Goal: Information Seeking & Learning: Learn about a topic

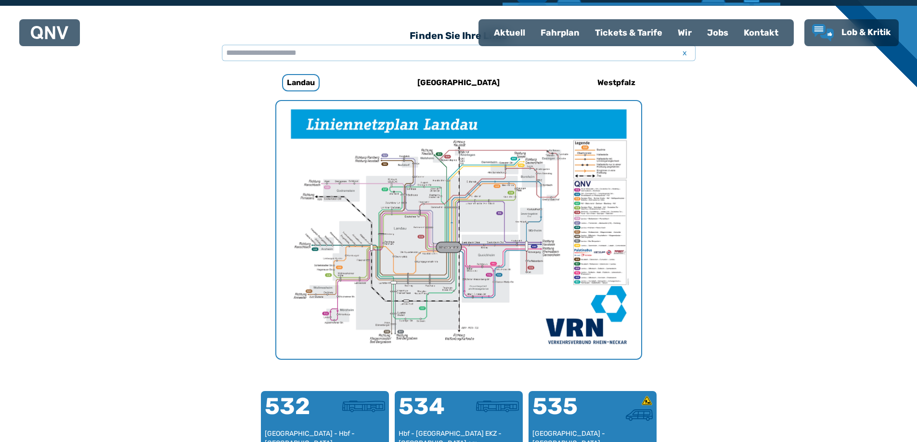
scroll to position [257, 0]
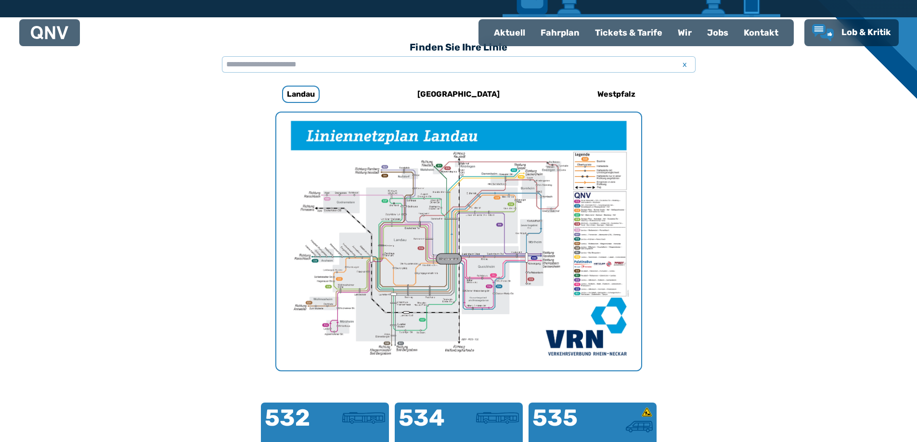
click at [488, 255] on img "1 von 1" at bounding box center [458, 242] width 365 height 258
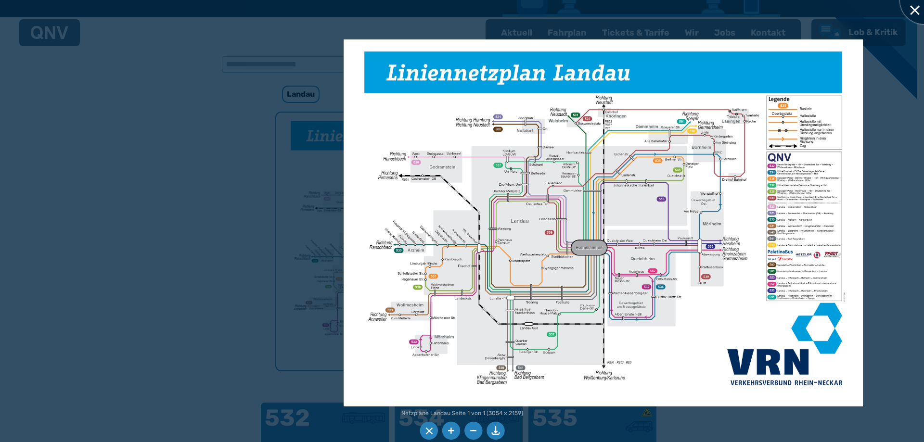
click at [914, 11] on div at bounding box center [924, 0] width 48 height 48
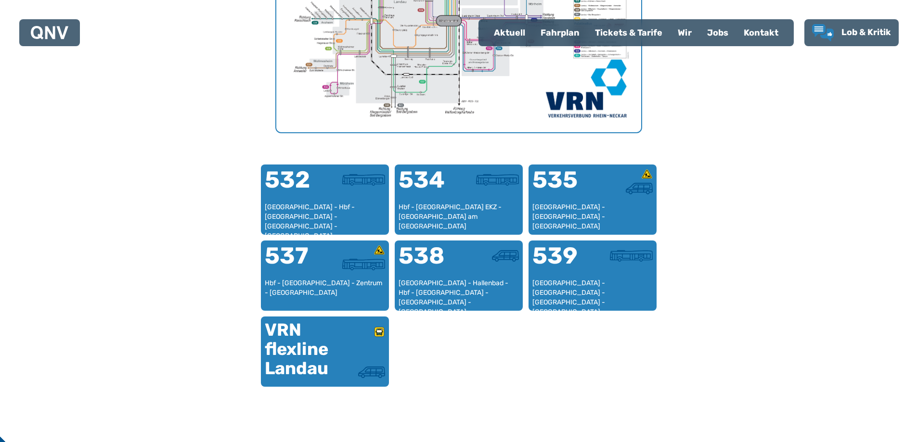
scroll to position [498, 0]
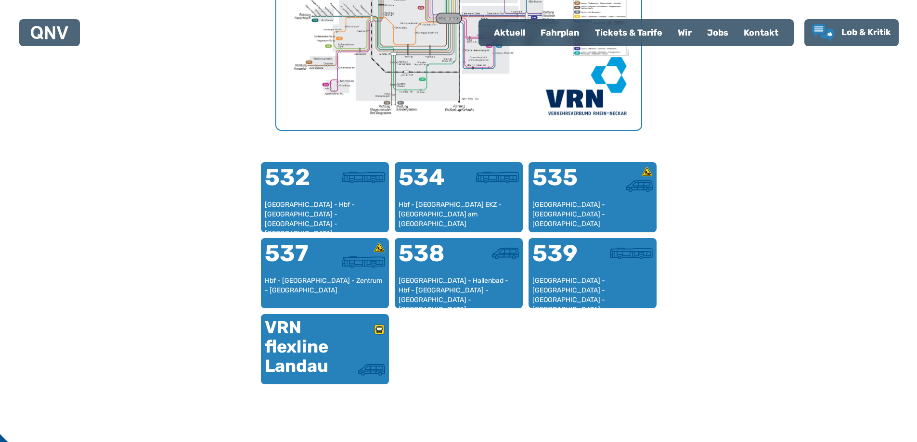
click at [557, 32] on div "Fahrplan" at bounding box center [560, 32] width 54 height 25
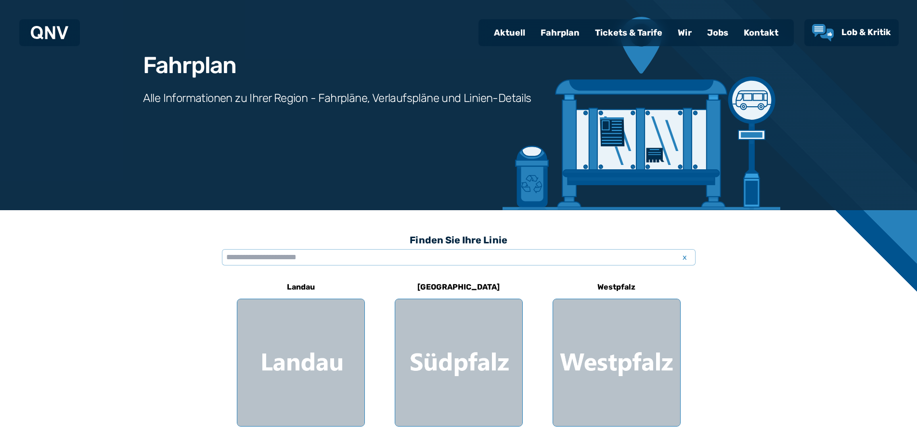
scroll to position [241, 0]
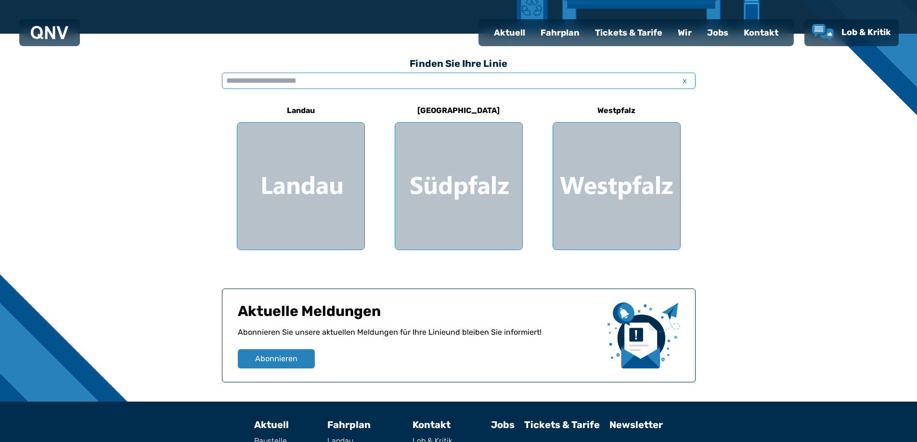
click at [262, 83] on input "text" at bounding box center [459, 81] width 474 height 16
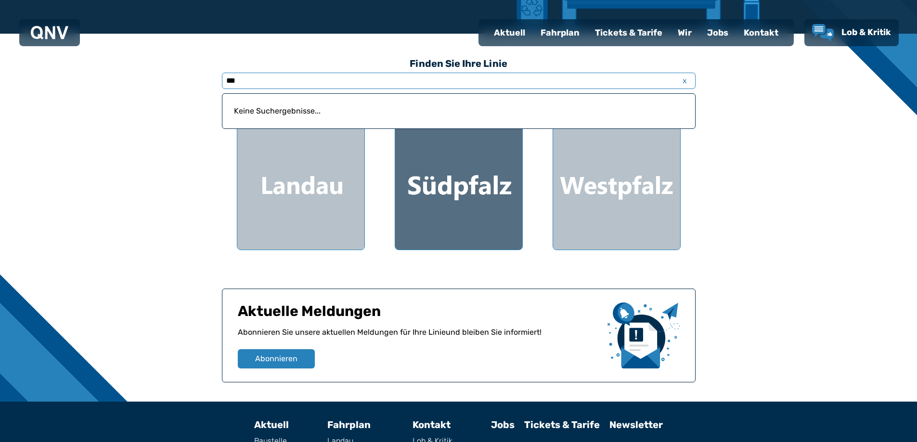
type input "***"
click at [424, 171] on div at bounding box center [458, 186] width 127 height 127
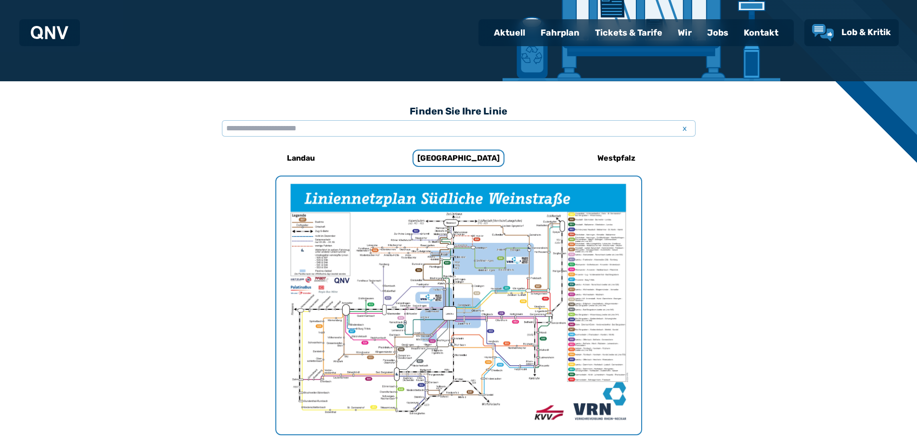
scroll to position [152, 0]
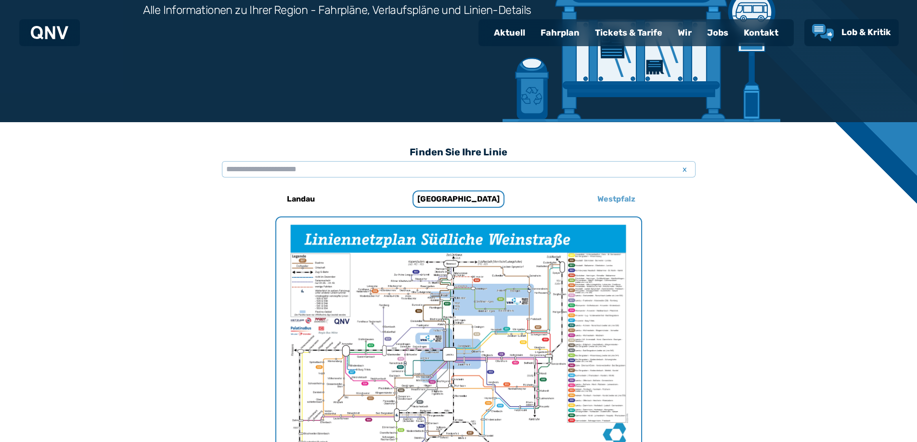
click at [623, 199] on h6 "Westpfalz" at bounding box center [617, 199] width 46 height 15
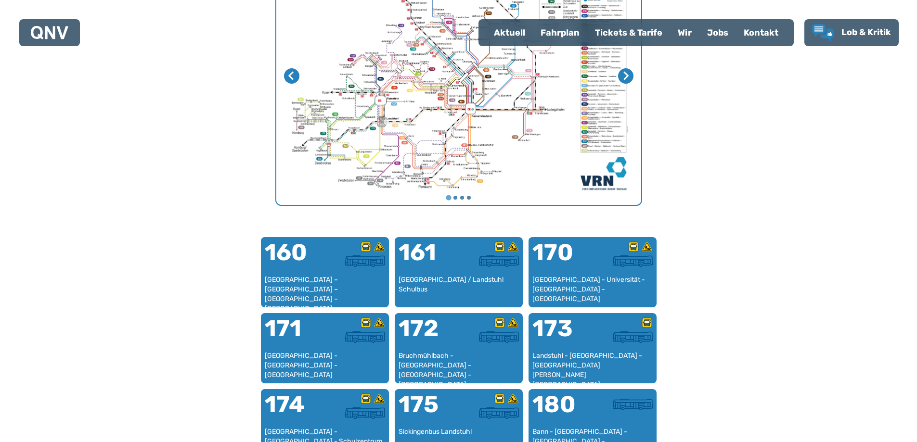
scroll to position [152, 0]
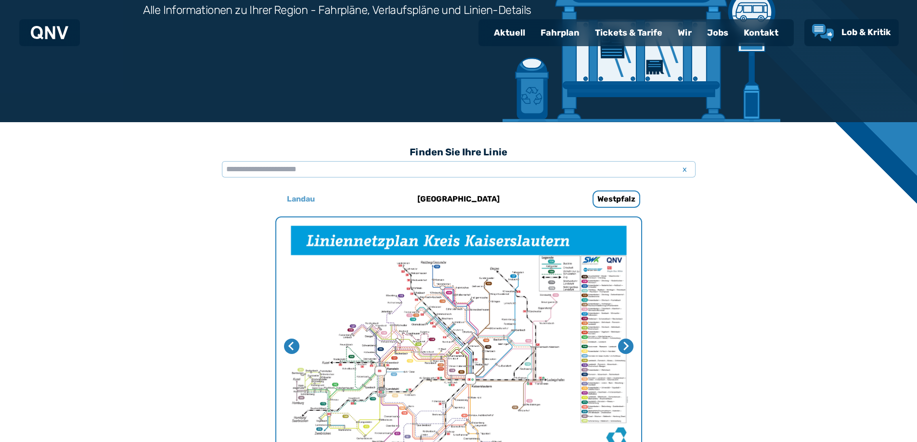
click at [307, 199] on h6 "Landau" at bounding box center [301, 199] width 36 height 15
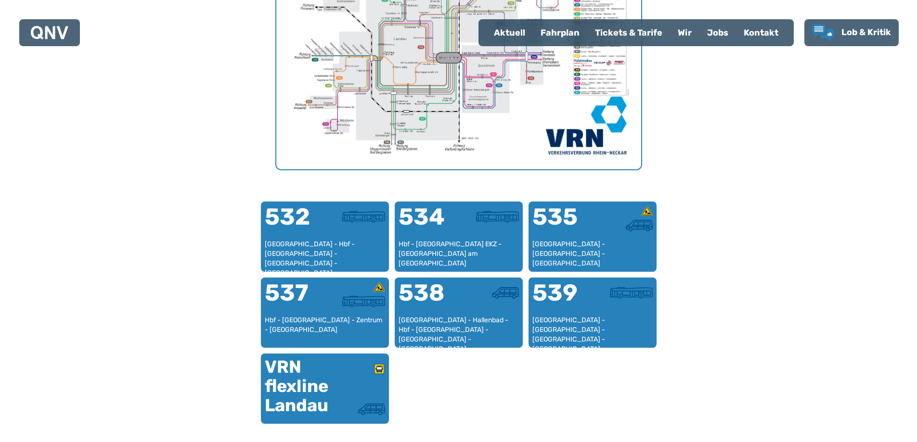
scroll to position [248, 0]
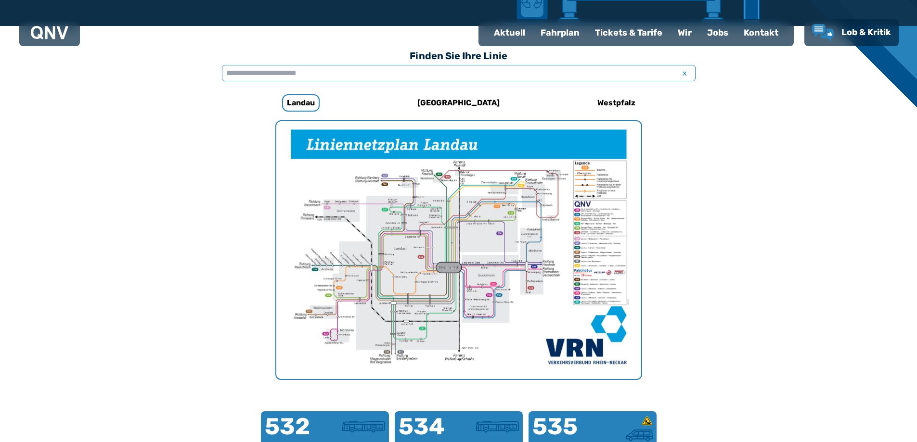
click at [343, 75] on input "text" at bounding box center [459, 73] width 474 height 16
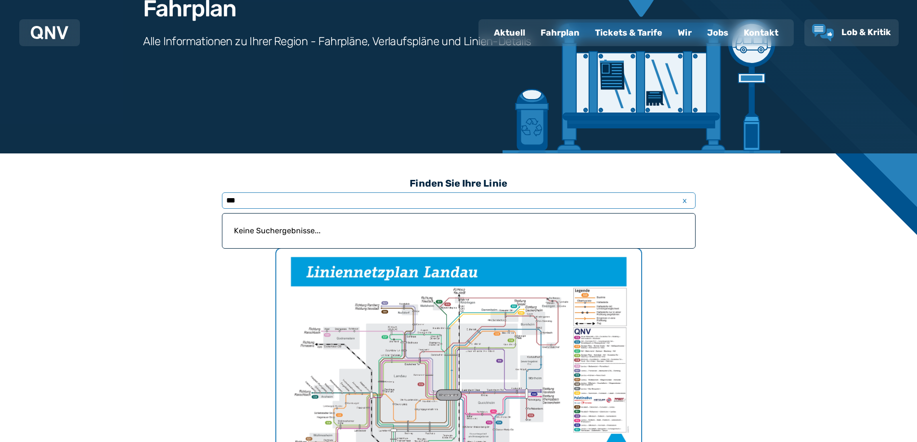
scroll to position [104, 0]
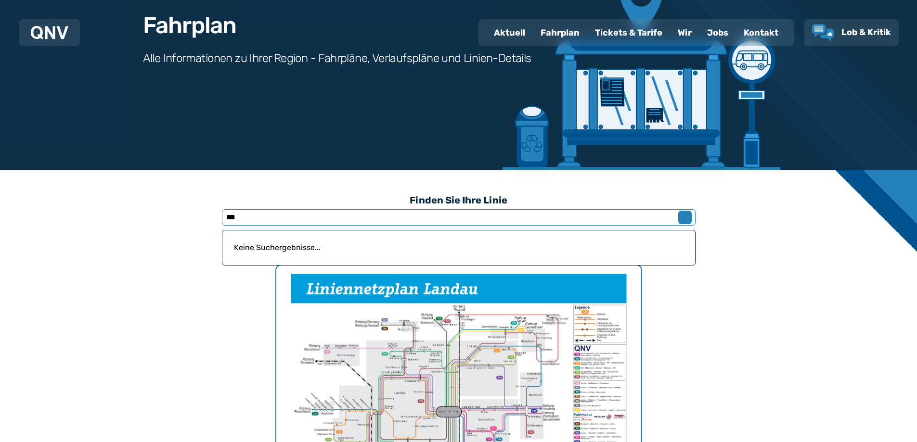
type input "***"
click at [682, 222] on span "x" at bounding box center [684, 218] width 13 height 12
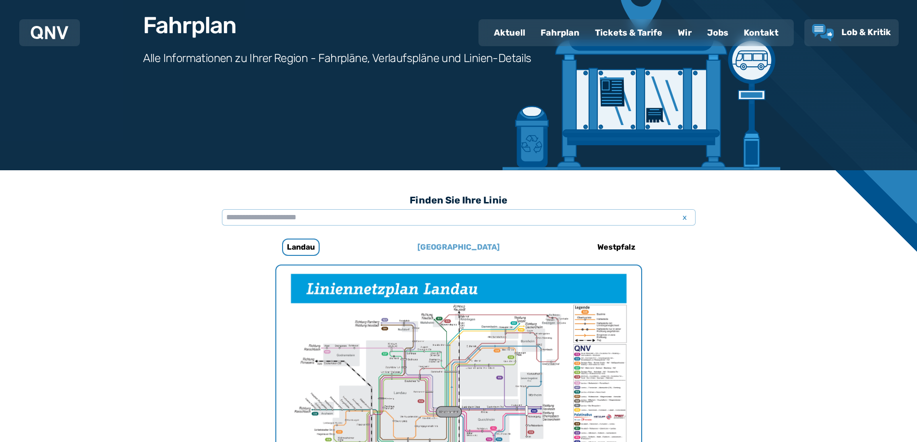
click at [454, 245] on h6 "[GEOGRAPHIC_DATA]" at bounding box center [459, 247] width 90 height 15
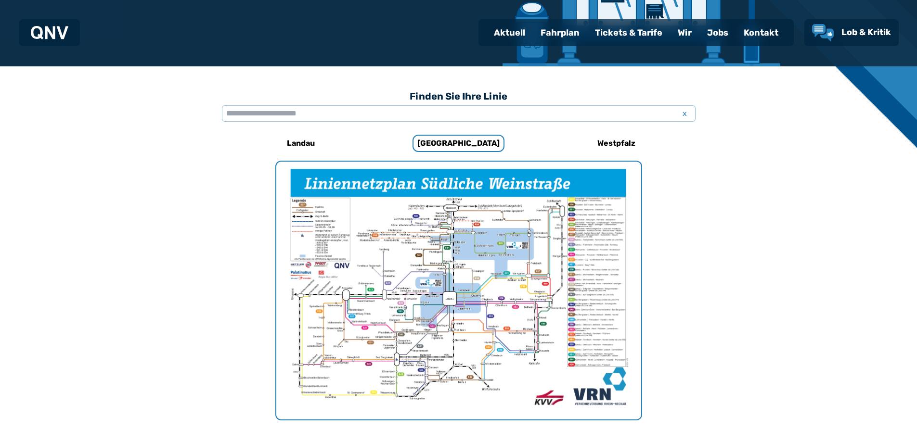
scroll to position [176, 0]
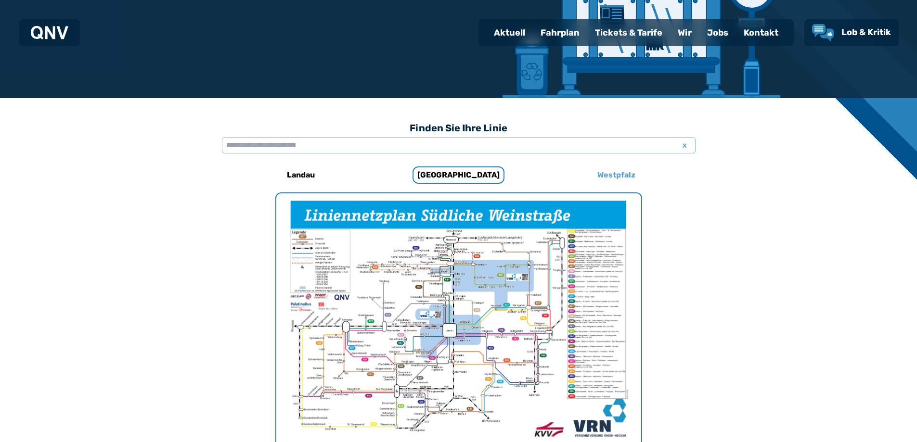
click at [609, 177] on h6 "Westpfalz" at bounding box center [617, 175] width 46 height 15
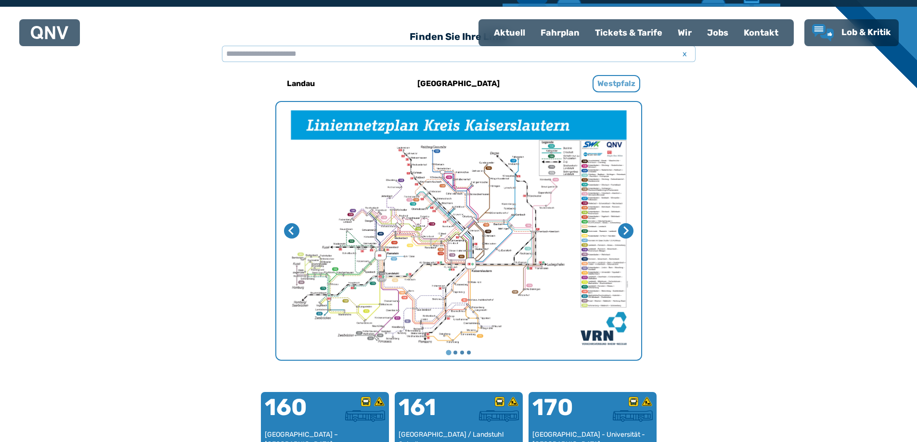
scroll to position [297, 0]
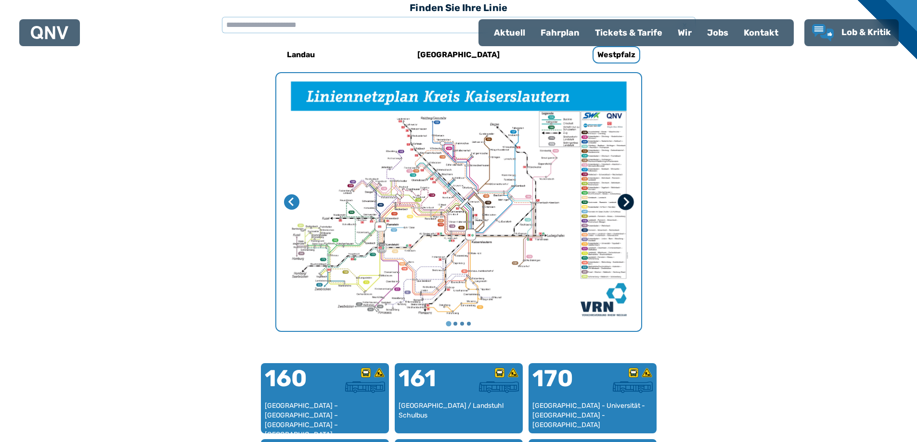
click at [623, 204] on icon "Nächste Seite" at bounding box center [626, 202] width 10 height 10
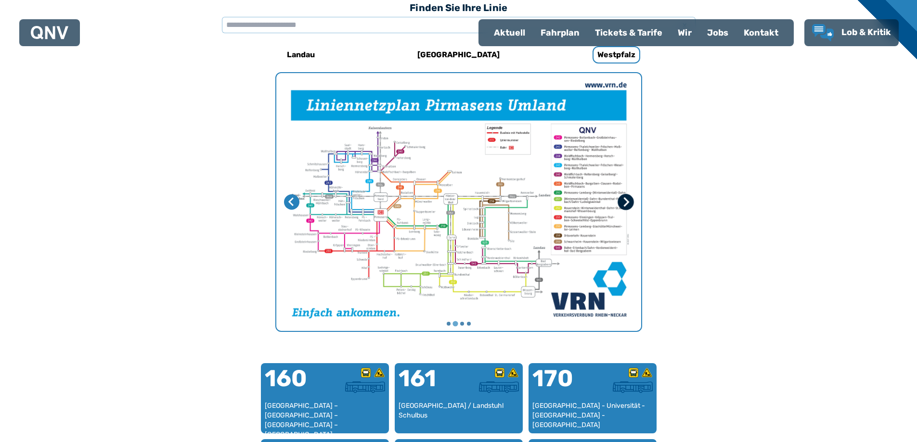
click at [623, 204] on icon "Nächste Seite" at bounding box center [626, 202] width 10 height 10
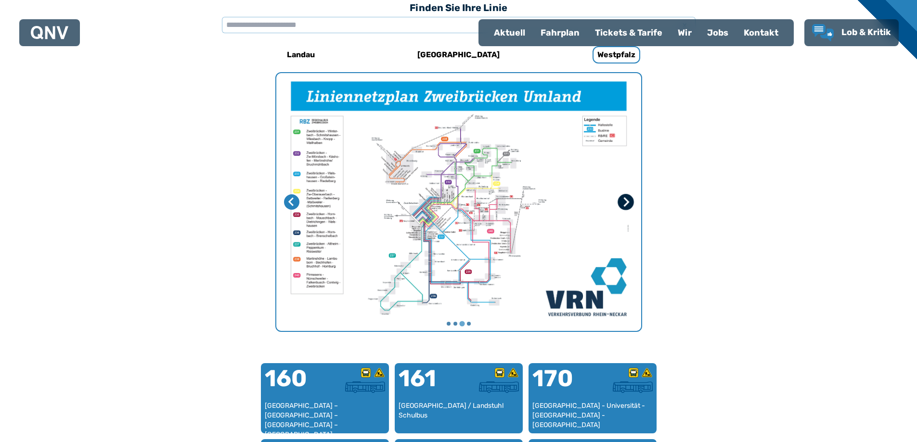
click at [623, 204] on icon "Nächste Seite" at bounding box center [626, 202] width 10 height 10
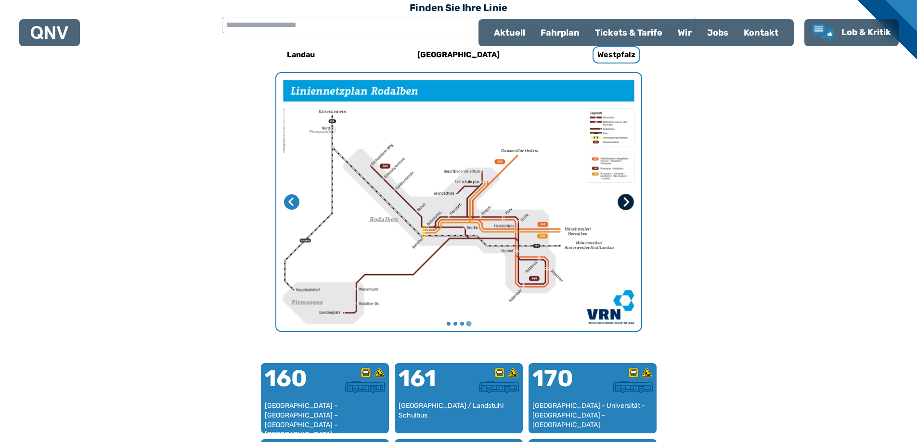
click at [623, 204] on icon "Erste Seite" at bounding box center [626, 202] width 10 height 10
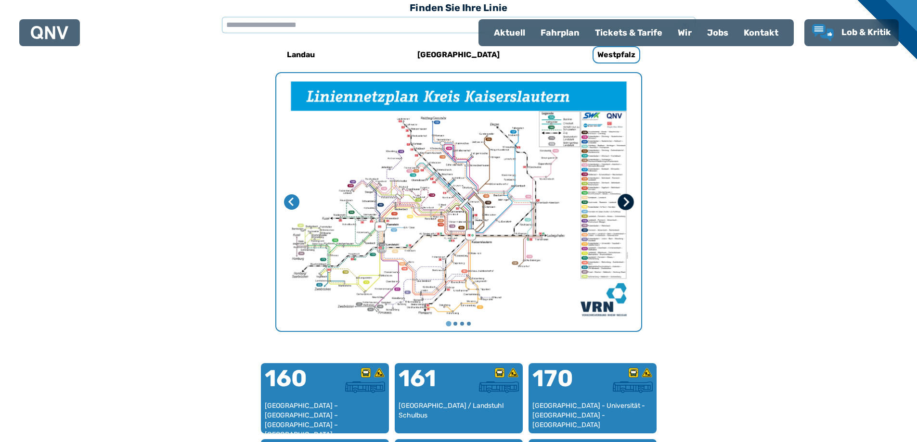
click at [623, 204] on icon "Nächste Seite" at bounding box center [626, 202] width 10 height 10
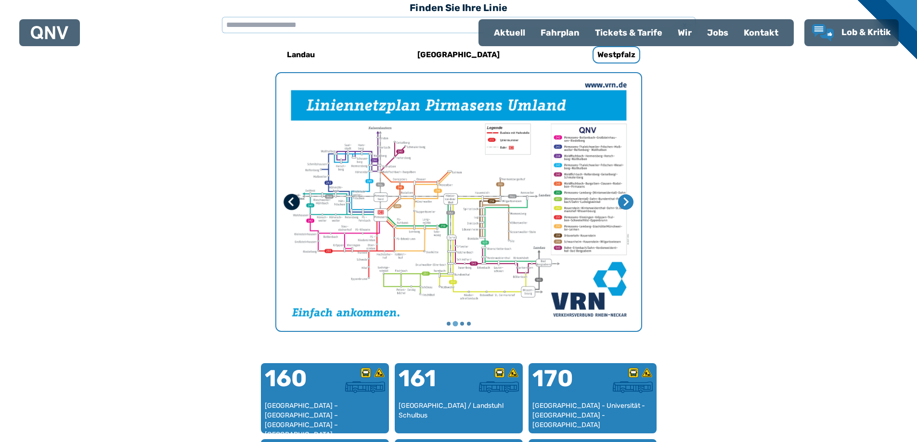
click at [292, 207] on icon "Vorherige Seite" at bounding box center [291, 202] width 10 height 10
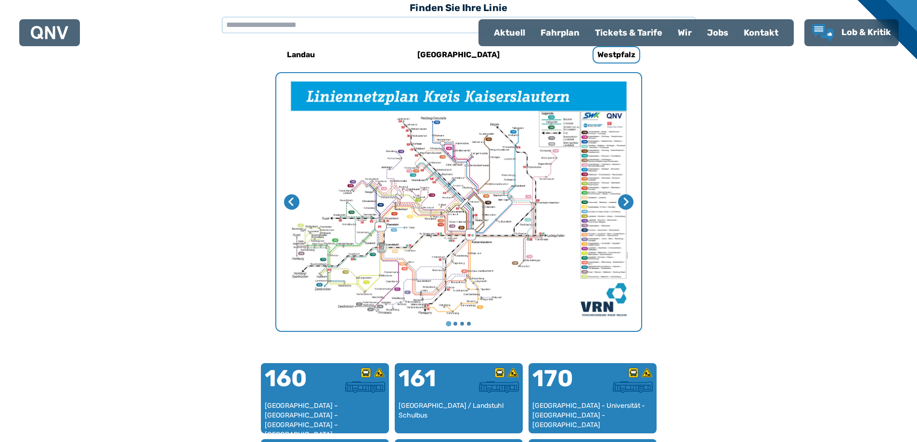
click at [449, 258] on img "1 von 4" at bounding box center [458, 202] width 365 height 258
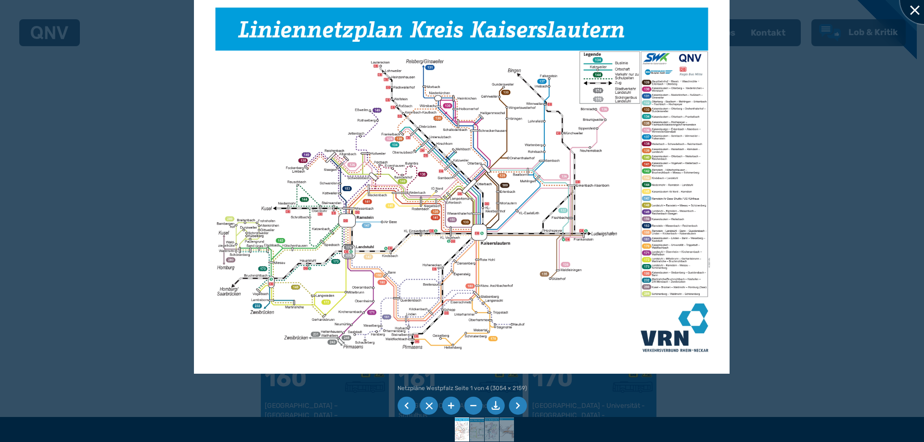
click at [914, 10] on div at bounding box center [924, 0] width 48 height 48
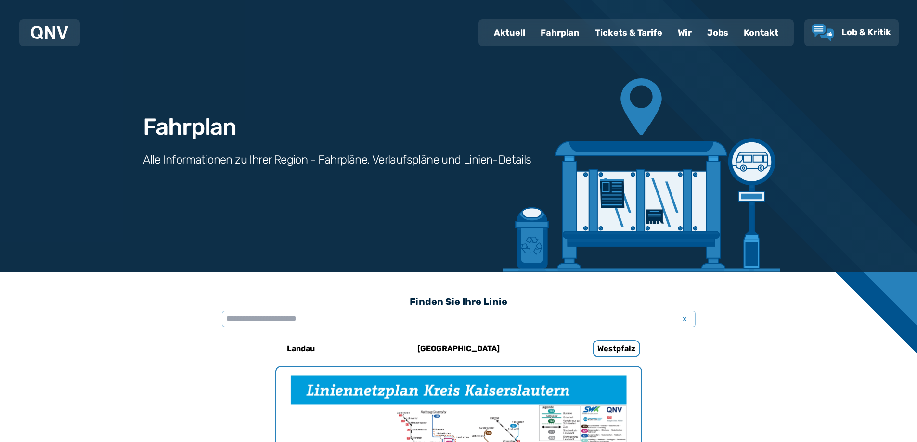
scroll to position [0, 0]
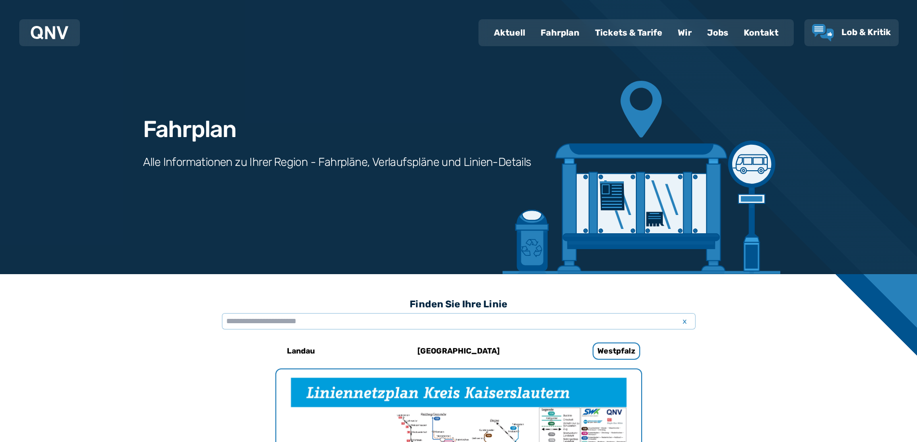
click at [567, 32] on div "Fahrplan" at bounding box center [560, 32] width 54 height 25
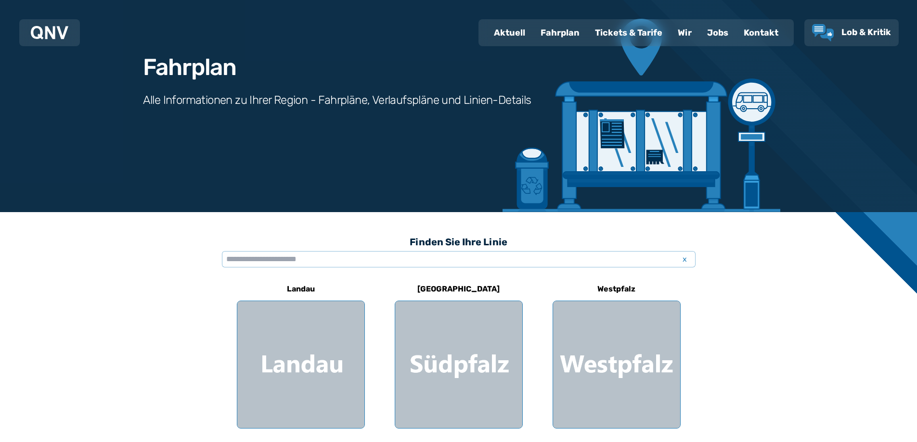
scroll to position [289, 0]
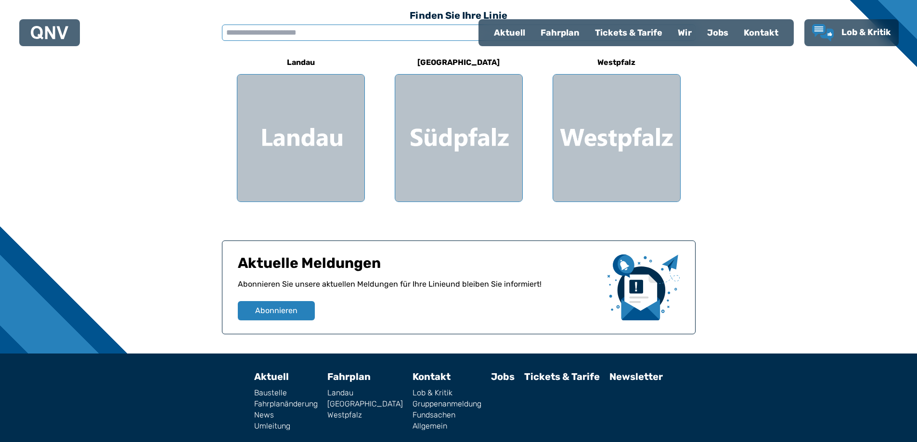
click at [232, 28] on input "text" at bounding box center [459, 33] width 474 height 16
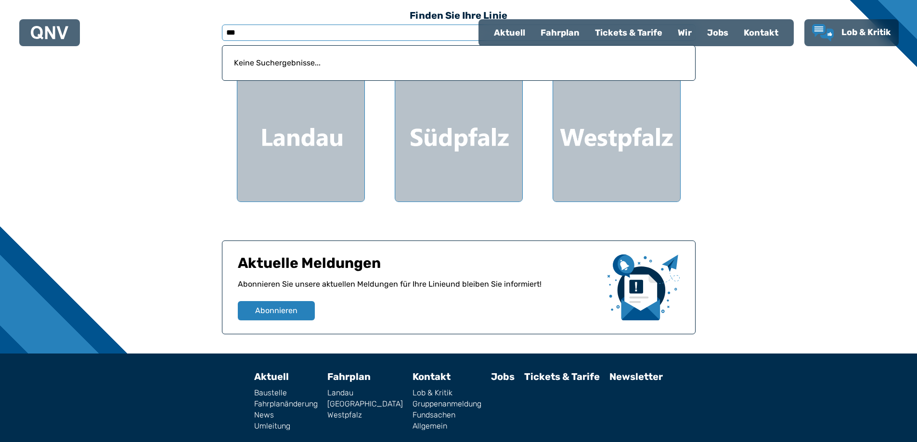
click at [289, 39] on input "***" at bounding box center [459, 33] width 474 height 16
type input "***"
click at [511, 29] on div "Aktuell" at bounding box center [509, 32] width 47 height 25
select select "*"
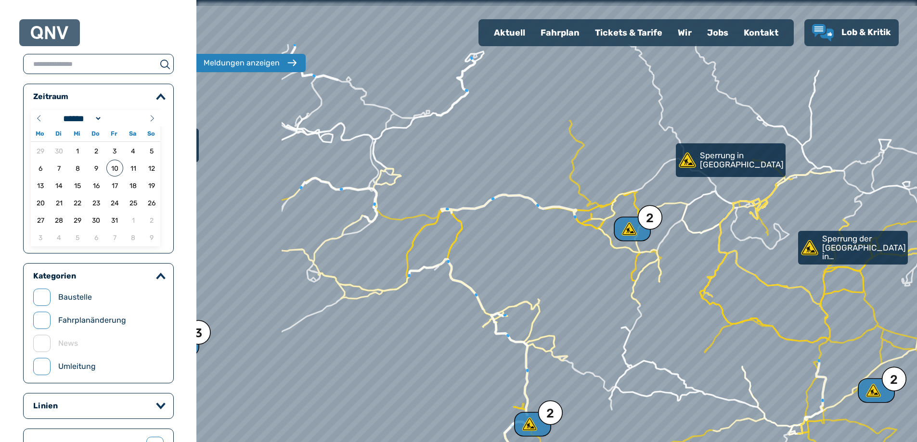
drag, startPoint x: 278, startPoint y: 219, endPoint x: 436, endPoint y: 308, distance: 180.6
click at [436, 308] on div at bounding box center [559, 221] width 865 height 531
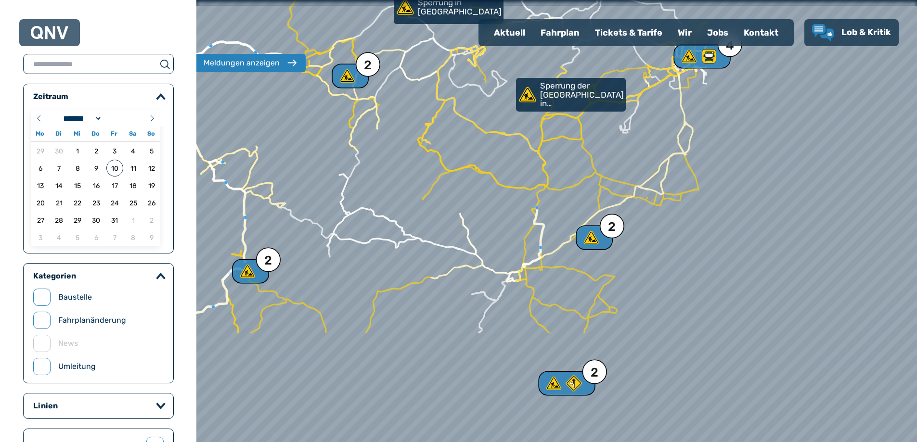
drag, startPoint x: 551, startPoint y: 295, endPoint x: 269, endPoint y: 142, distance: 321.0
click at [269, 142] on div at bounding box center [556, 221] width 865 height 531
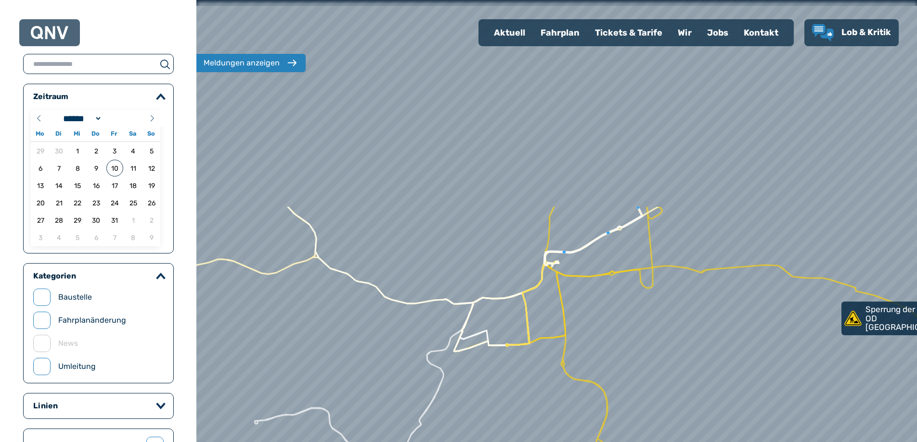
drag, startPoint x: 538, startPoint y: 146, endPoint x: 500, endPoint y: 413, distance: 269.4
click at [500, 413] on div at bounding box center [555, 226] width 865 height 531
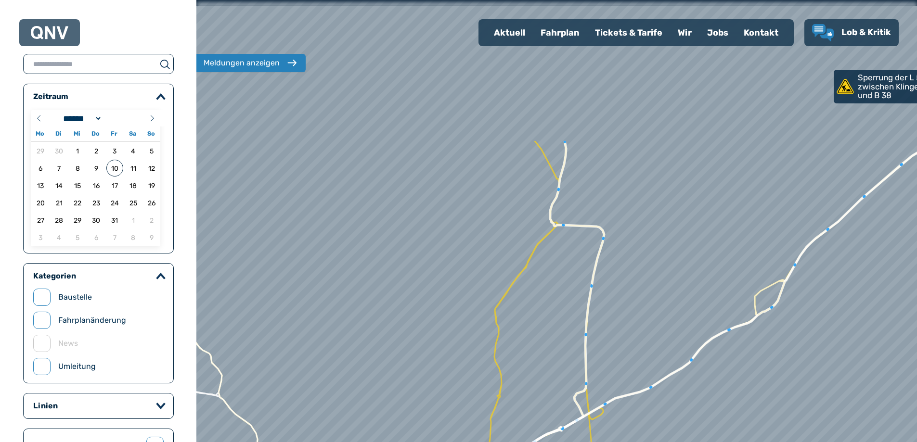
drag, startPoint x: 602, startPoint y: 110, endPoint x: 495, endPoint y: 386, distance: 295.8
click at [495, 386] on div at bounding box center [554, 227] width 865 height 531
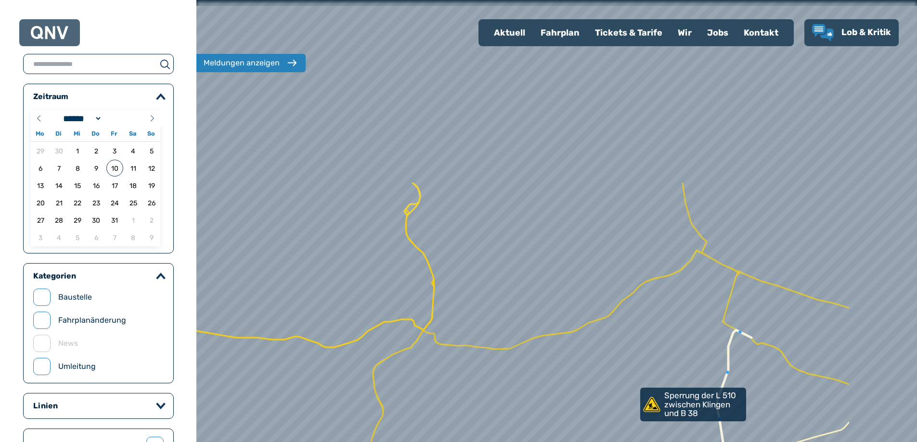
click at [499, 428] on div at bounding box center [556, 221] width 865 height 531
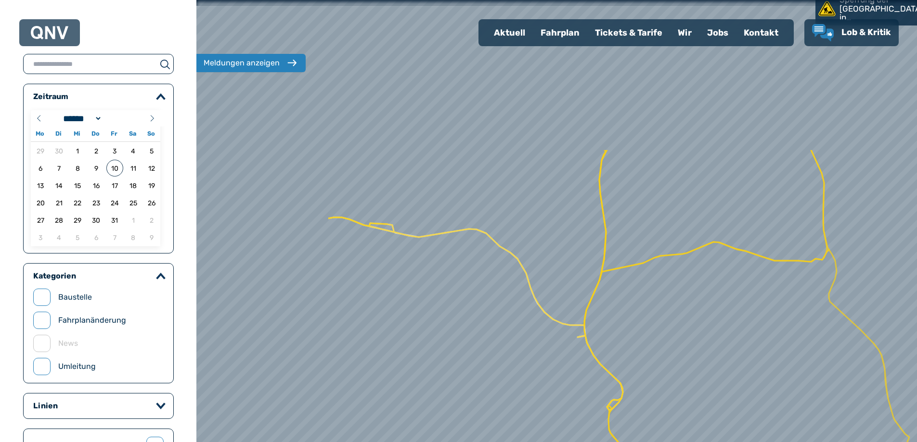
drag, startPoint x: 531, startPoint y: 221, endPoint x: 735, endPoint y: 415, distance: 282.0
click at [735, 415] on div at bounding box center [557, 220] width 865 height 531
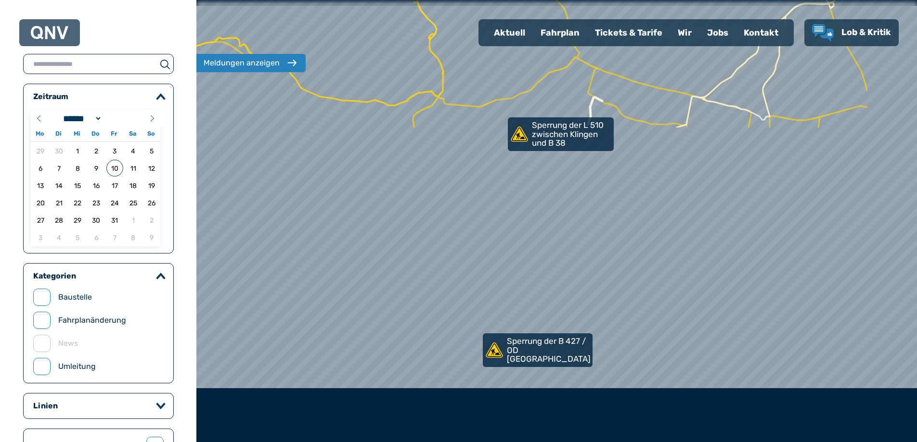
drag, startPoint x: 495, startPoint y: 385, endPoint x: 370, endPoint y: -11, distance: 414.9
click at [370, 0] on html "Aktuell Fahrplan Tickets & Tarife Wir Jobs Kontakt Lob & Kritik Aktuelle Meldun…" at bounding box center [458, 221] width 917 height 442
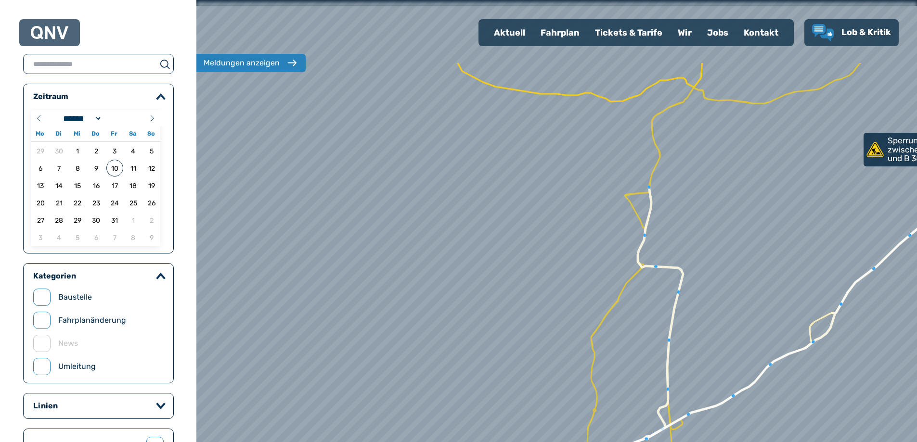
drag, startPoint x: 321, startPoint y: 254, endPoint x: 611, endPoint y: 361, distance: 310.0
click at [611, 361] on div at bounding box center [556, 221] width 865 height 531
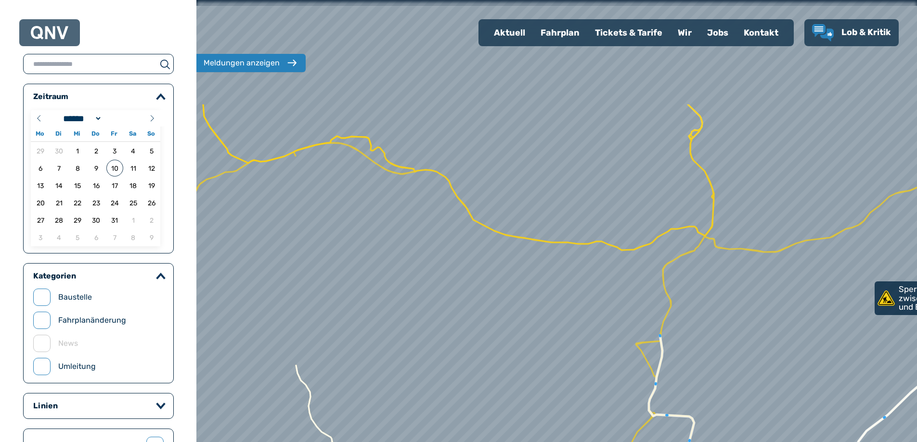
drag, startPoint x: 579, startPoint y: 251, endPoint x: 579, endPoint y: 321, distance: 69.3
click at [579, 321] on div at bounding box center [556, 221] width 865 height 531
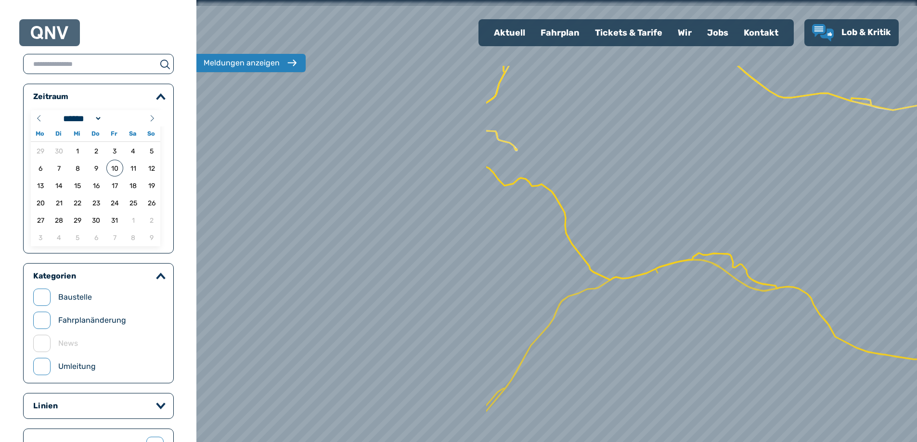
drag, startPoint x: 404, startPoint y: 263, endPoint x: 766, endPoint y: 373, distance: 378.5
click at [766, 373] on div at bounding box center [556, 221] width 865 height 531
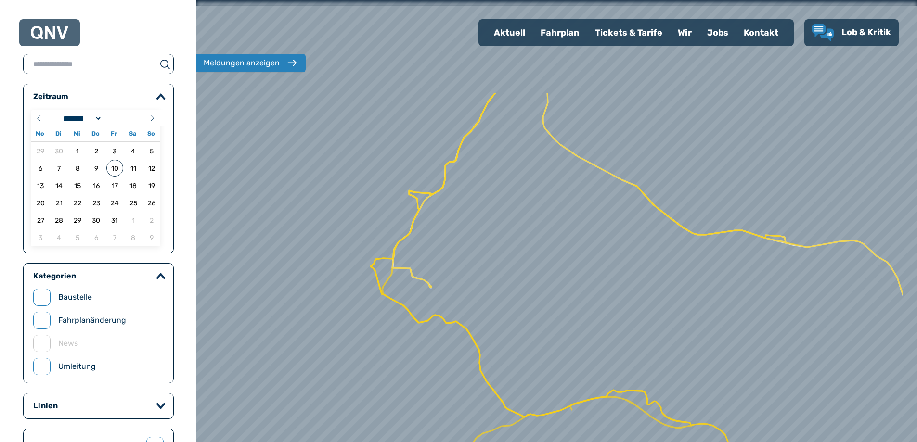
drag, startPoint x: 505, startPoint y: 217, endPoint x: 419, endPoint y: 354, distance: 161.8
click at [419, 354] on div at bounding box center [556, 221] width 865 height 531
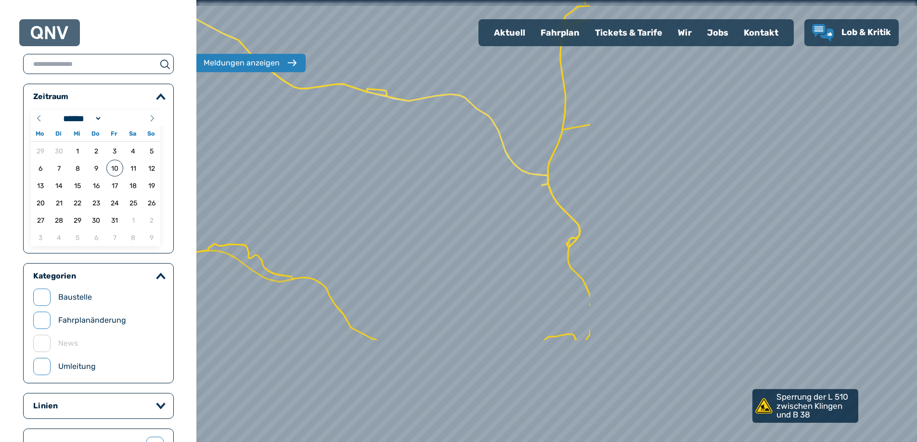
drag, startPoint x: 679, startPoint y: 307, endPoint x: 281, endPoint y: 161, distance: 424.7
click at [281, 161] on div at bounding box center [556, 221] width 865 height 531
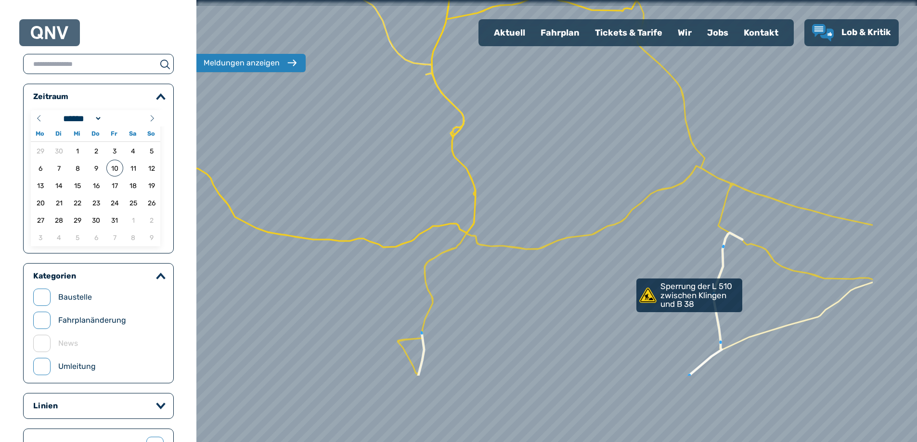
drag, startPoint x: 486, startPoint y: 259, endPoint x: 370, endPoint y: 148, distance: 160.4
click at [370, 148] on div at bounding box center [555, 220] width 865 height 531
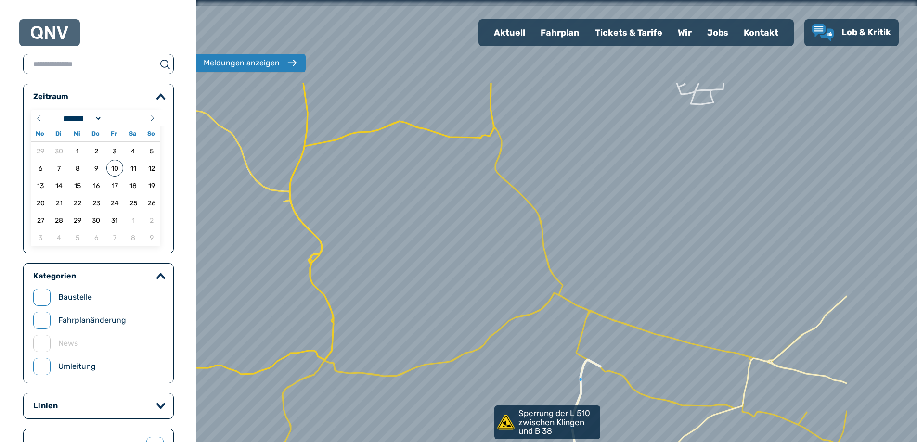
drag, startPoint x: 552, startPoint y: 326, endPoint x: 488, endPoint y: 313, distance: 65.7
click at [527, 351] on div at bounding box center [556, 221] width 865 height 531
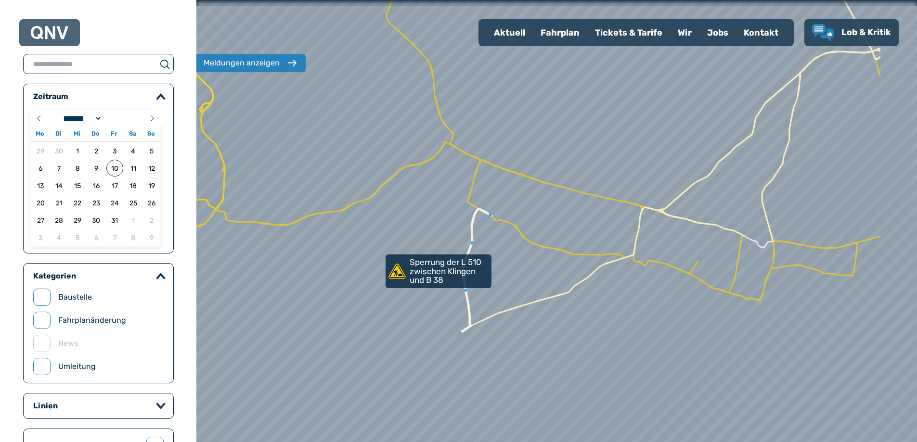
drag, startPoint x: 655, startPoint y: 254, endPoint x: 546, endPoint y: 101, distance: 187.5
click at [546, 101] on div at bounding box center [556, 221] width 865 height 531
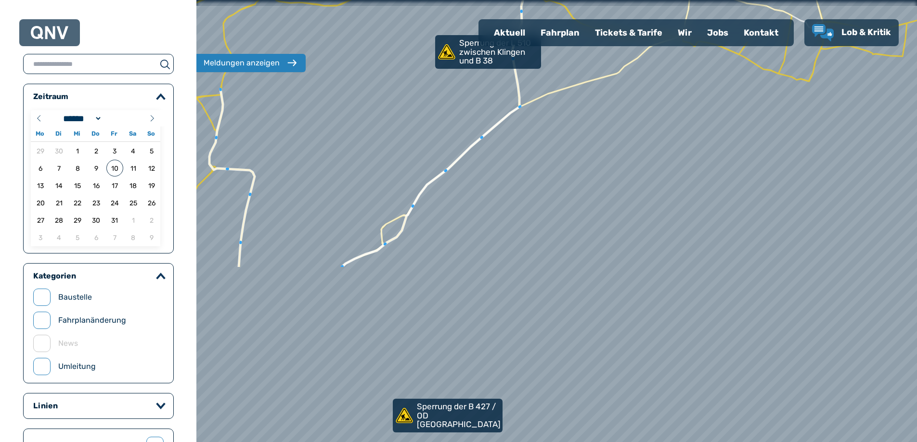
drag, startPoint x: 642, startPoint y: 351, endPoint x: 707, endPoint y: 135, distance: 225.9
click at [693, 124] on div at bounding box center [555, 190] width 865 height 531
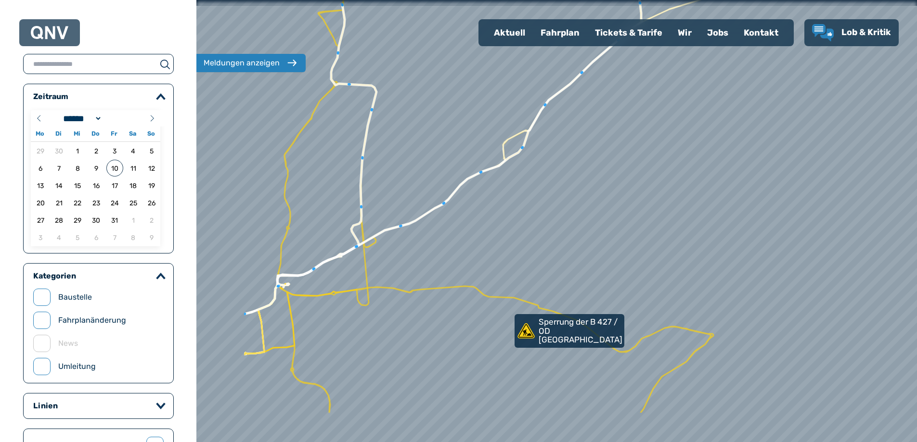
drag, startPoint x: 479, startPoint y: 330, endPoint x: 672, endPoint y: 239, distance: 213.4
click at [672, 239] on div at bounding box center [556, 221] width 865 height 531
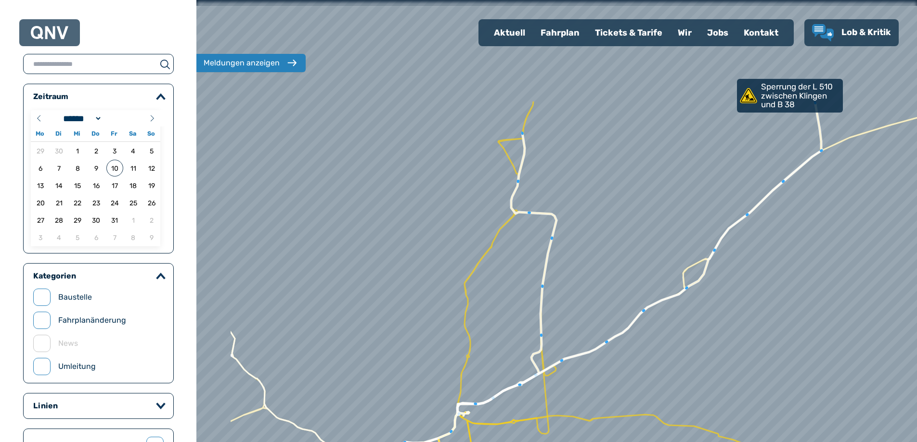
drag, startPoint x: 471, startPoint y: 315, endPoint x: 577, endPoint y: 461, distance: 180.6
click at [577, 442] on html "Aktuell Fahrplan Tickets & Tarife Wir Jobs Kontakt Lob & Kritik Aktuelle Meldun…" at bounding box center [458, 221] width 917 height 442
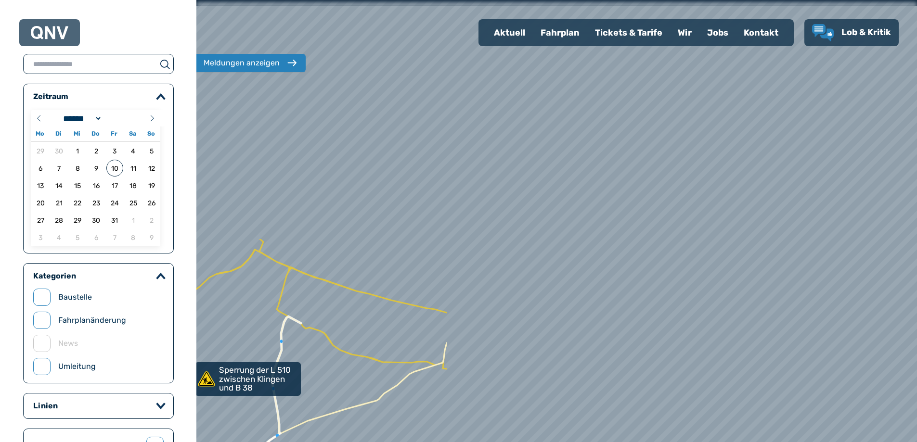
drag, startPoint x: 269, startPoint y: 434, endPoint x: 156, endPoint y: 461, distance: 115.5
click at [156, 442] on html "Aktuell Fahrplan Tickets & Tarife Wir Jobs Kontakt Lob & Kritik Aktuelle Meldun…" at bounding box center [458, 221] width 917 height 442
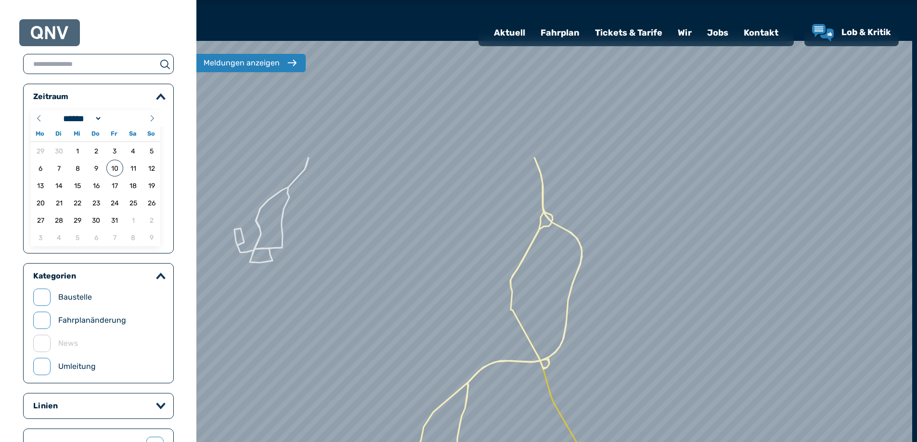
drag, startPoint x: 610, startPoint y: 347, endPoint x: 527, endPoint y: 439, distance: 123.4
click at [527, 439] on div at bounding box center [480, 306] width 865 height 531
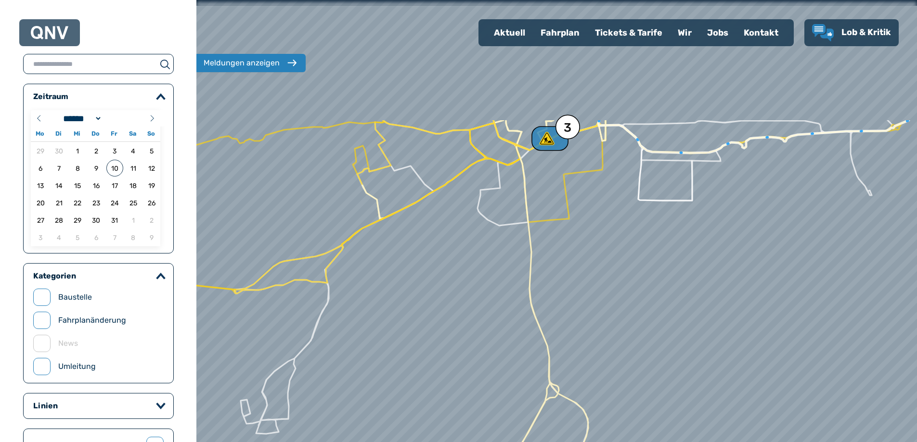
drag, startPoint x: 612, startPoint y: 250, endPoint x: 623, endPoint y: 425, distance: 175.1
click at [623, 425] on div at bounding box center [556, 233] width 865 height 531
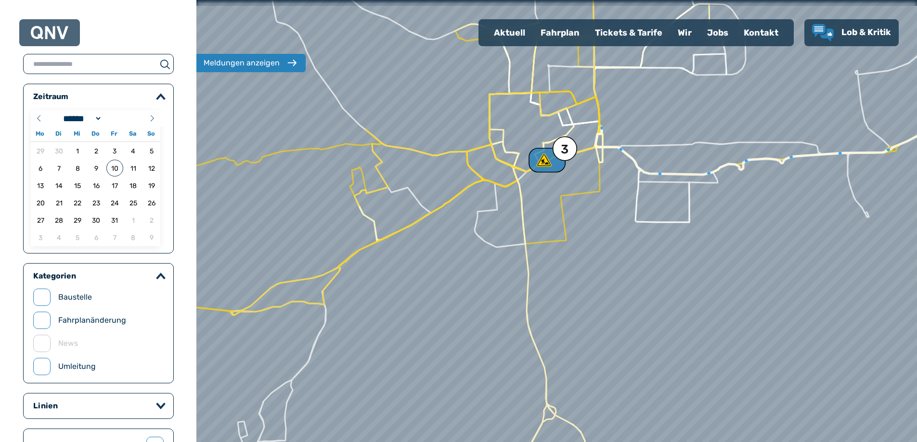
drag, startPoint x: 623, startPoint y: 277, endPoint x: 576, endPoint y: 414, distance: 144.3
click at [576, 414] on div at bounding box center [555, 228] width 865 height 531
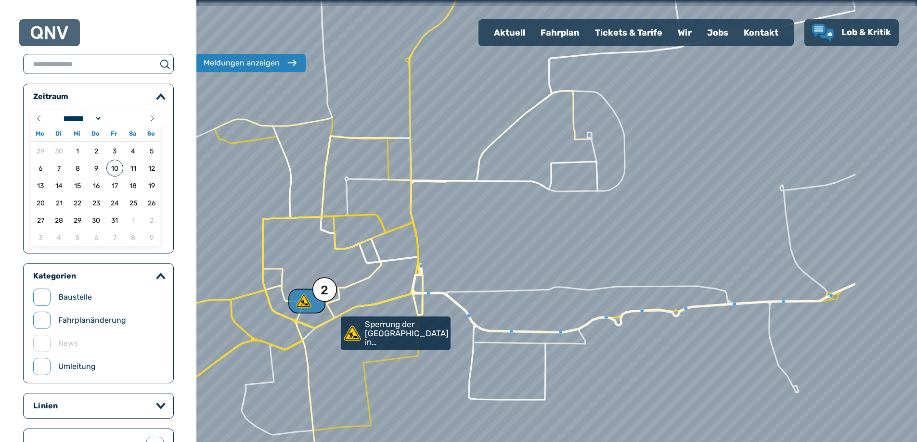
drag, startPoint x: 619, startPoint y: 248, endPoint x: 515, endPoint y: 252, distance: 104.5
click at [486, 260] on div at bounding box center [556, 221] width 865 height 531
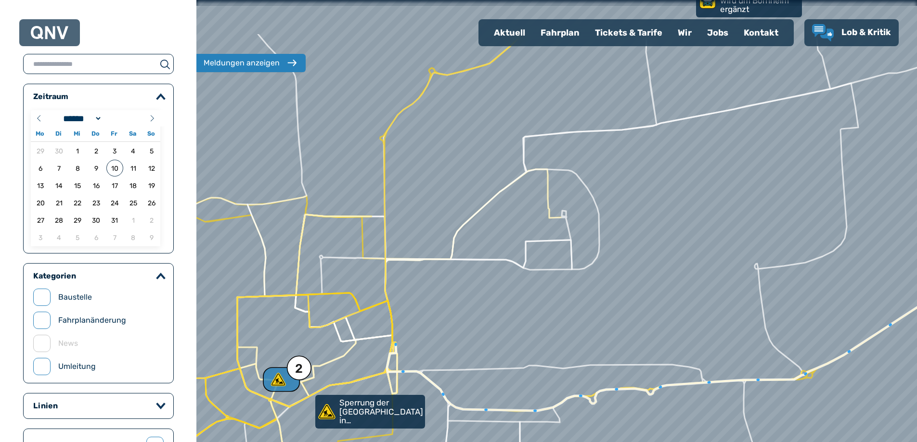
drag, startPoint x: 608, startPoint y: 248, endPoint x: 580, endPoint y: 304, distance: 62.0
click at [580, 304] on div at bounding box center [555, 221] width 865 height 531
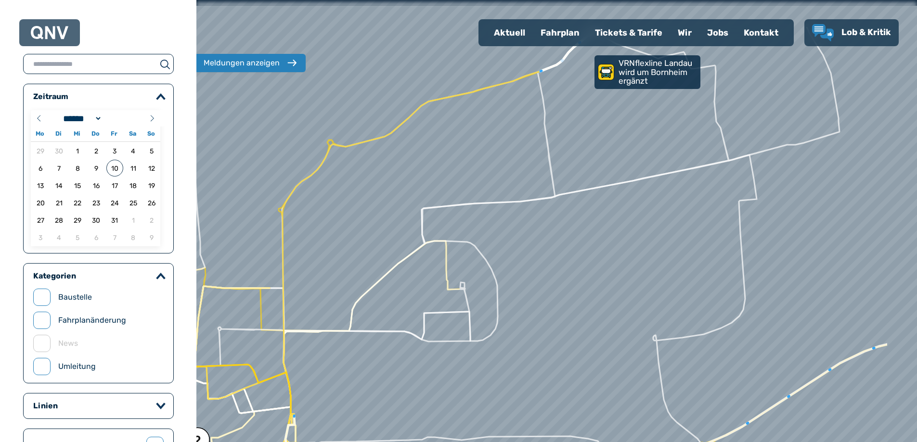
drag, startPoint x: 728, startPoint y: 194, endPoint x: 640, endPoint y: 237, distance: 98.0
click at [639, 237] on div at bounding box center [550, 221] width 865 height 531
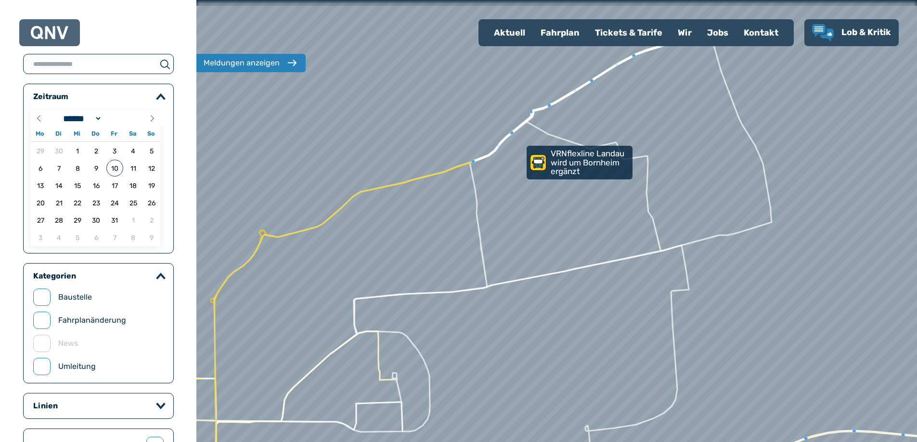
drag, startPoint x: 600, startPoint y: 290, endPoint x: 541, endPoint y: 380, distance: 107.8
click at [541, 380] on div at bounding box center [556, 221] width 865 height 531
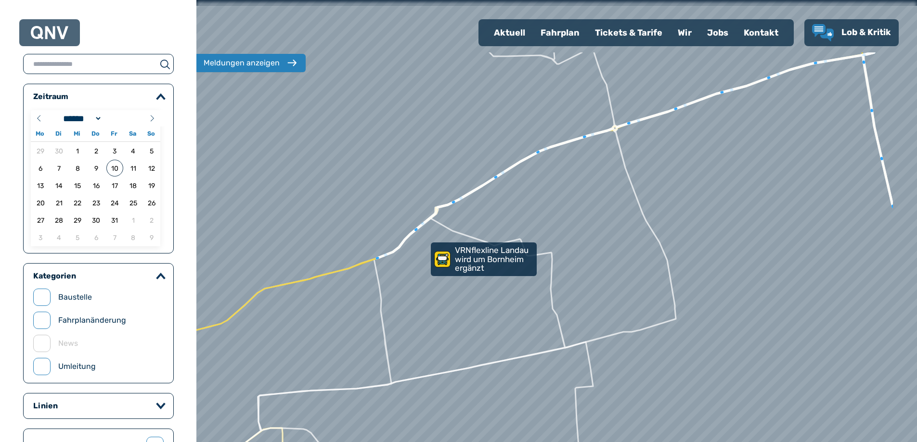
drag, startPoint x: 526, startPoint y: 195, endPoint x: 423, endPoint y: 292, distance: 141.7
click at [423, 292] on div at bounding box center [555, 221] width 865 height 531
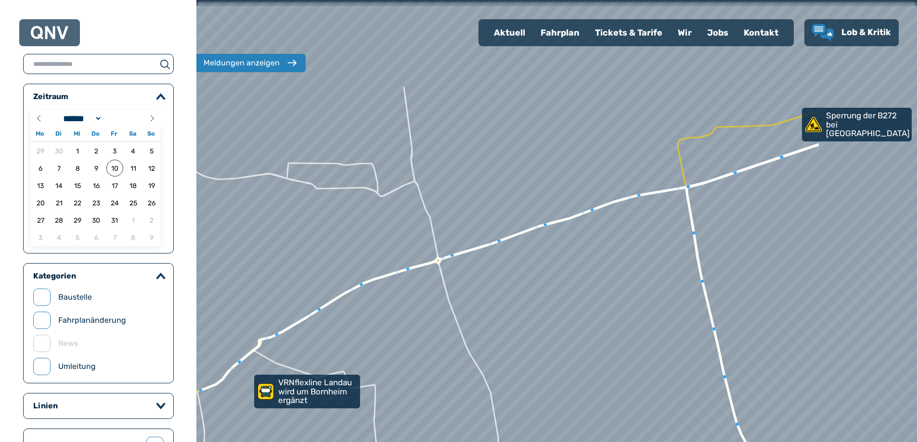
drag, startPoint x: 597, startPoint y: 197, endPoint x: 430, endPoint y: 327, distance: 211.3
click at [426, 328] on div at bounding box center [556, 221] width 865 height 531
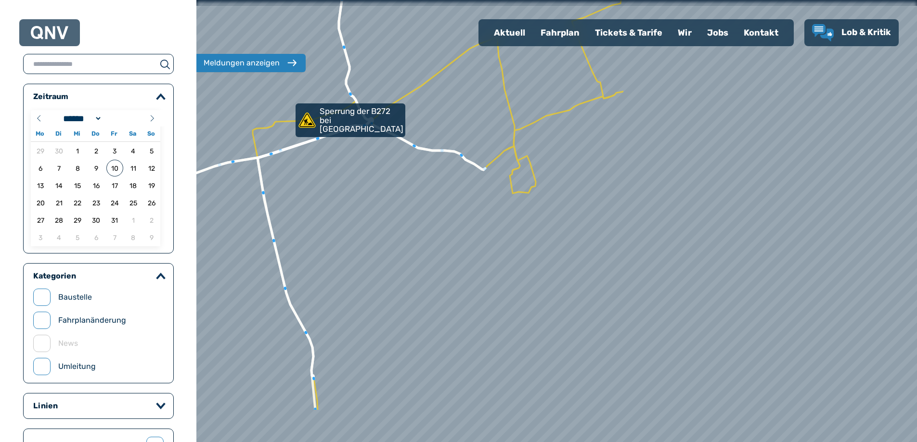
drag, startPoint x: 702, startPoint y: 292, endPoint x: 384, endPoint y: 225, distance: 325.2
click at [337, 216] on div at bounding box center [556, 221] width 865 height 531
drag, startPoint x: 392, startPoint y: 282, endPoint x: 471, endPoint y: 222, distance: 99.4
click at [471, 223] on div at bounding box center [556, 221] width 865 height 531
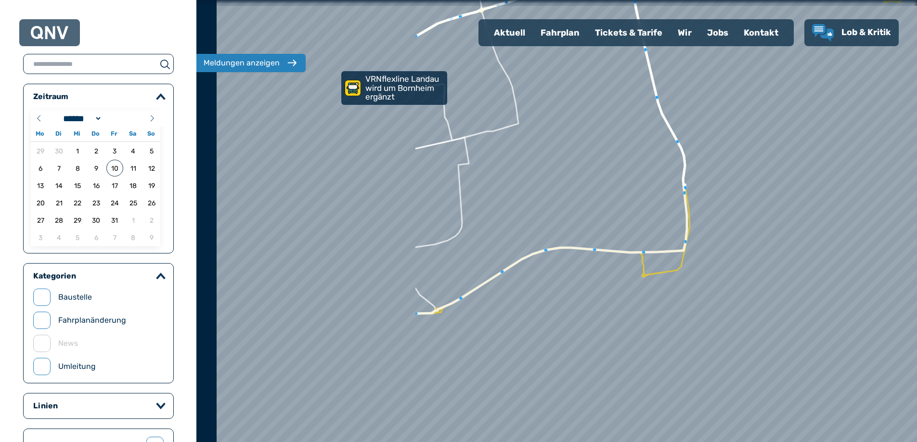
drag, startPoint x: 331, startPoint y: 319, endPoint x: 628, endPoint y: 184, distance: 326.0
click at [628, 184] on div at bounding box center [649, 177] width 865 height 531
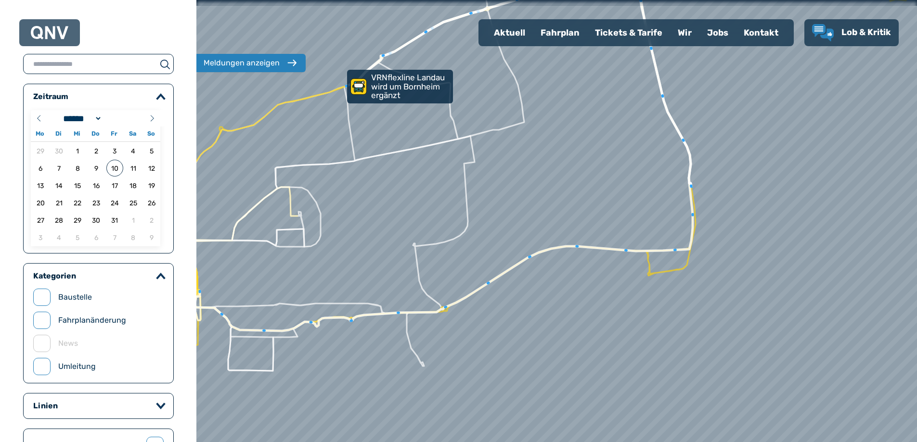
click at [498, 350] on div at bounding box center [556, 221] width 865 height 531
click at [569, 315] on div at bounding box center [556, 221] width 865 height 531
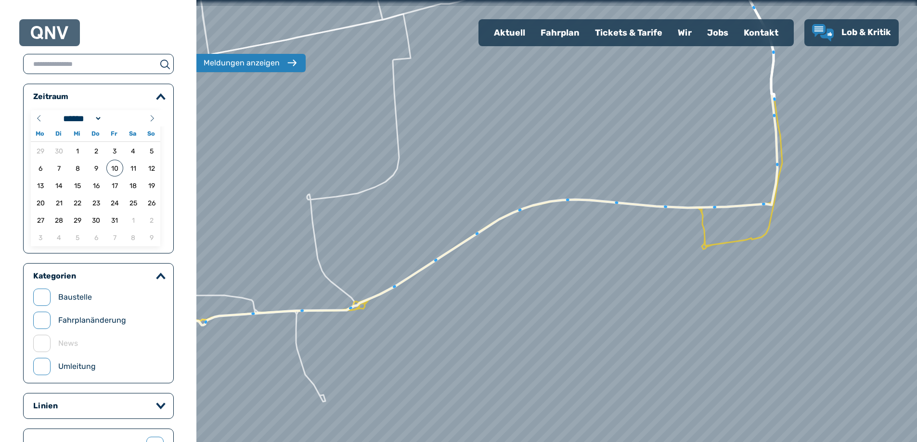
click at [569, 298] on div at bounding box center [556, 221] width 865 height 531
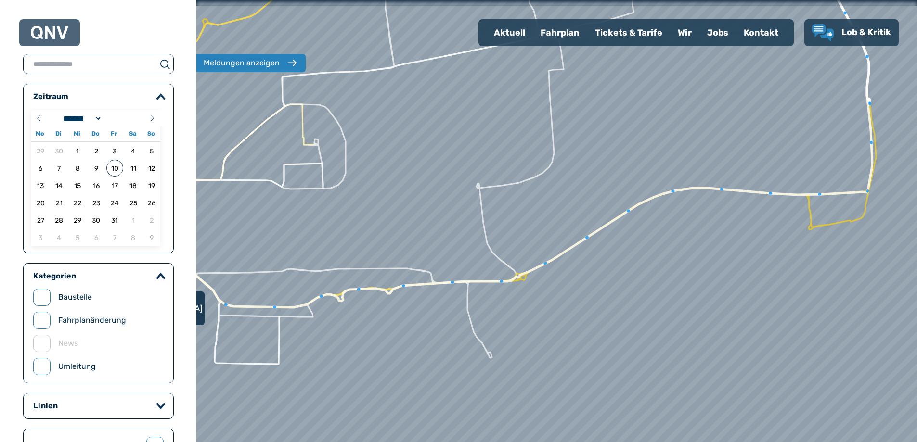
click at [38, 65] on input "text" at bounding box center [90, 63] width 133 height 13
click at [608, 33] on div "Tickets & Tarife" at bounding box center [628, 32] width 83 height 25
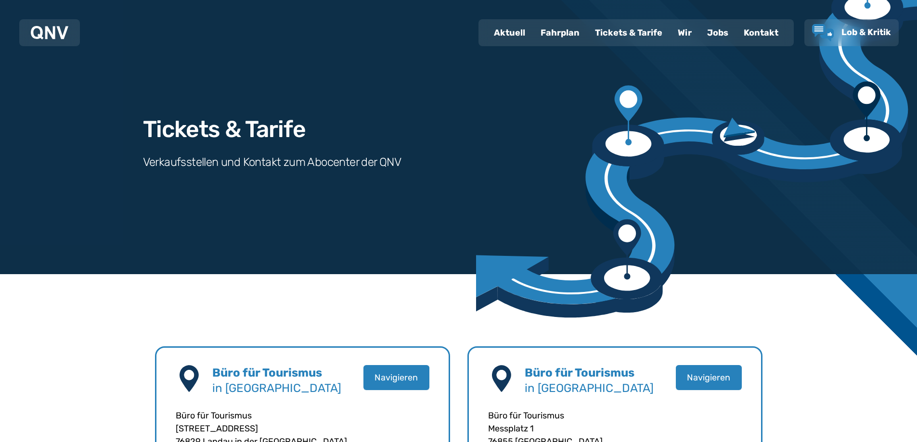
click at [558, 36] on div "Fahrplan" at bounding box center [560, 32] width 54 height 25
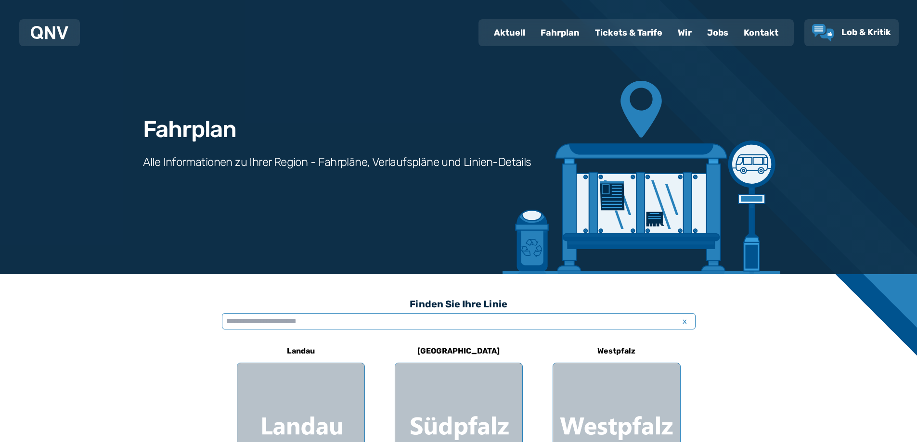
click at [398, 324] on input "text" at bounding box center [459, 321] width 474 height 16
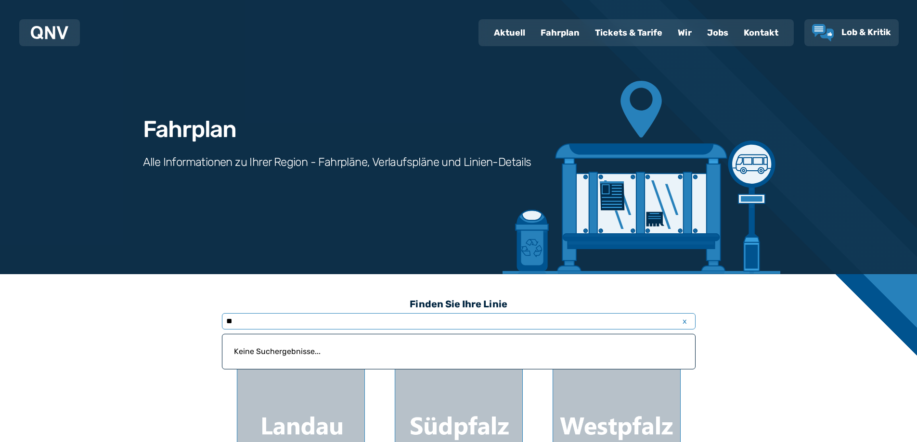
type input "*"
